Goal: Task Accomplishment & Management: Use online tool/utility

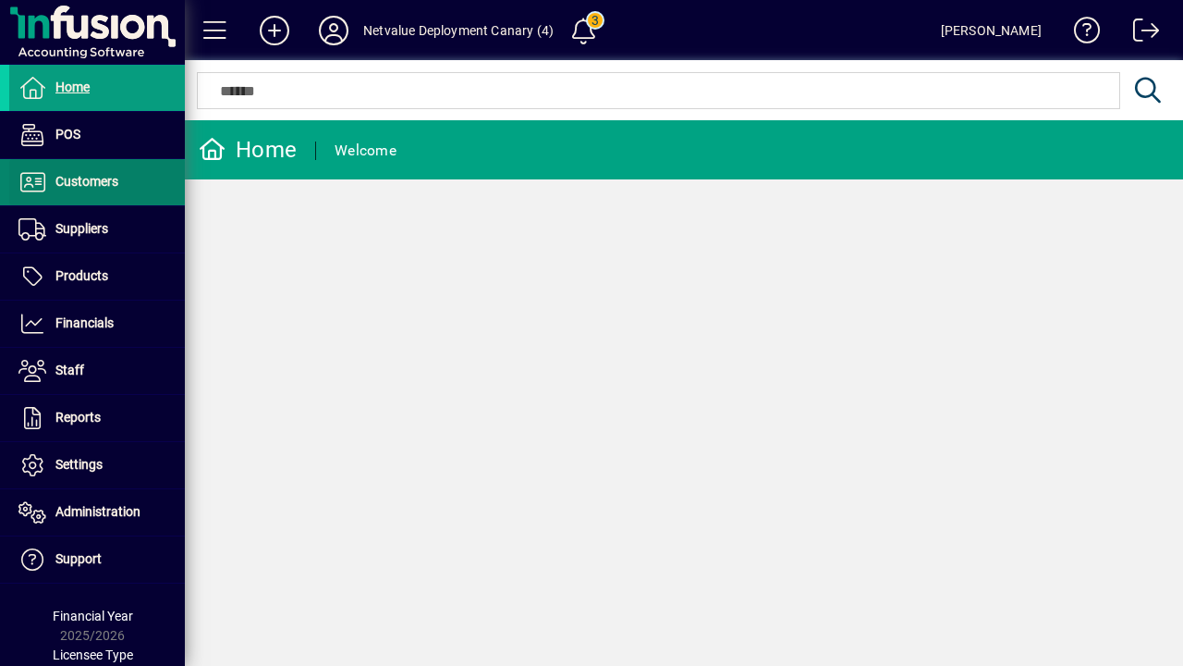
click at [90, 182] on span "Customers" at bounding box center [86, 181] width 63 height 15
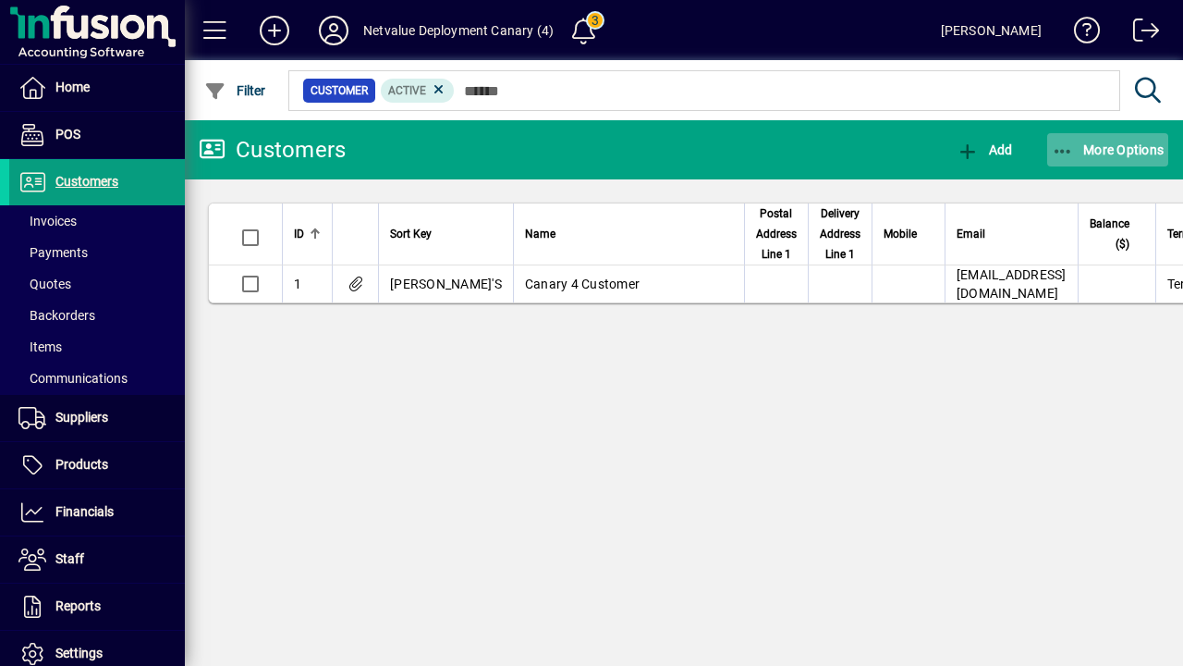
click at [1108, 150] on span "More Options" at bounding box center [1108, 149] width 113 height 15
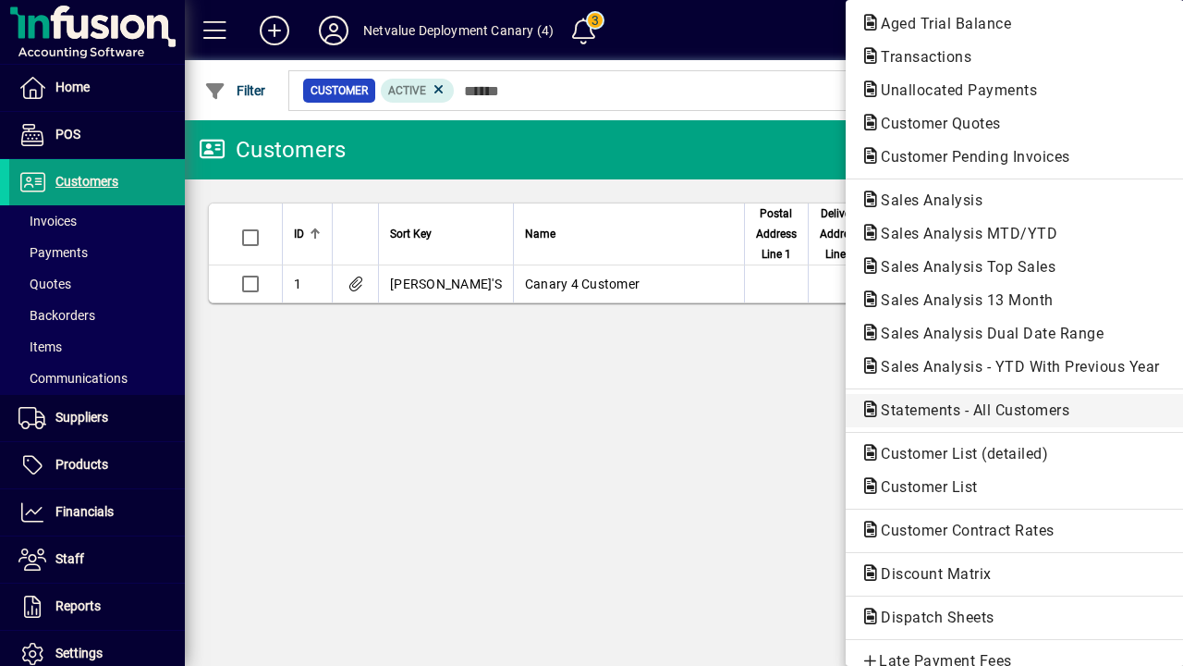
click at [999, 411] on span "Statements - All Customers" at bounding box center [970, 410] width 218 height 18
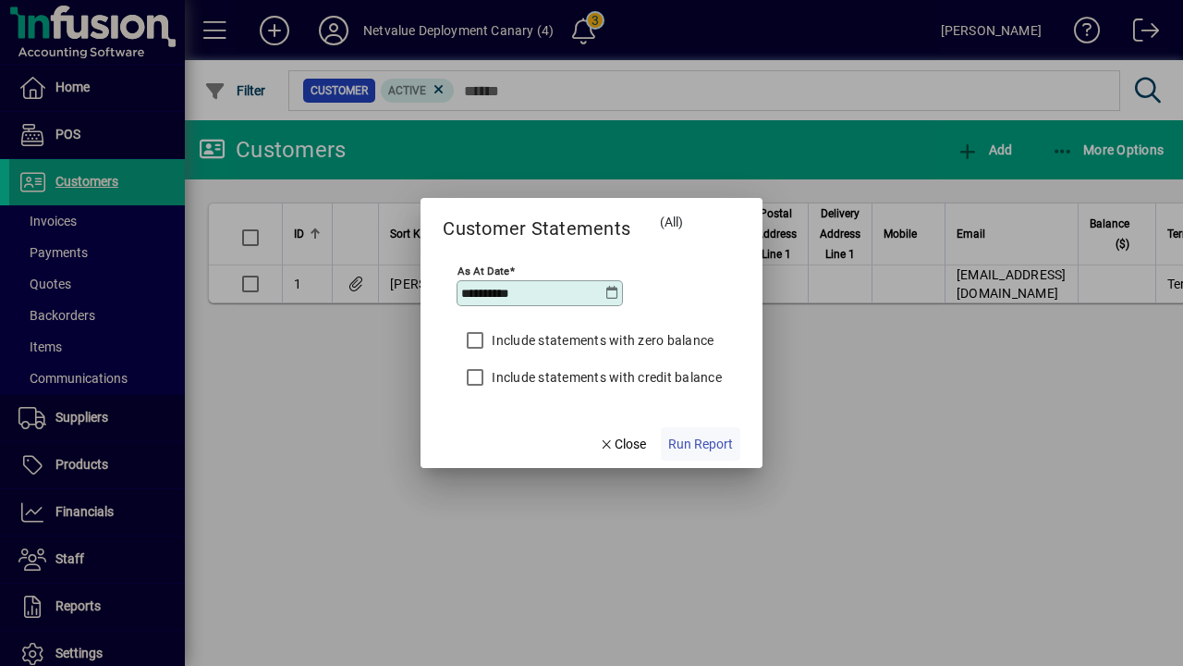
click at [701, 444] on span "Run Report" at bounding box center [700, 444] width 65 height 19
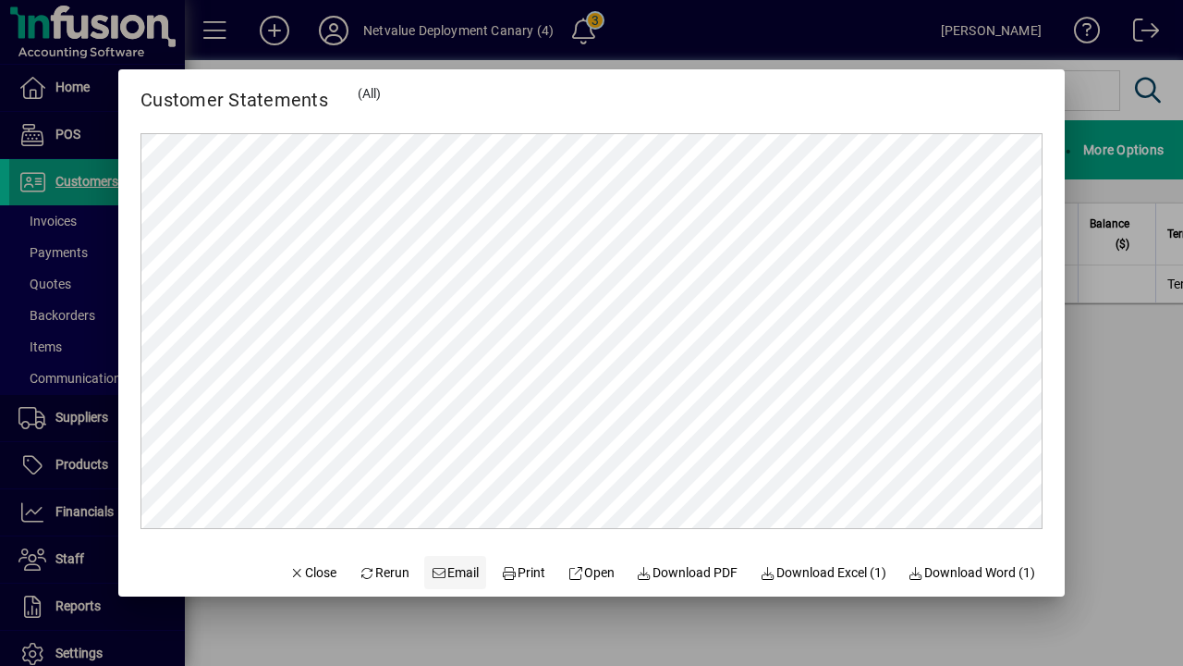
click at [438, 572] on span "Email" at bounding box center [456, 572] width 48 height 19
